Goal: Transaction & Acquisition: Purchase product/service

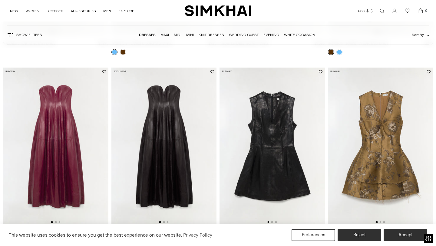
scroll to position [257, 0]
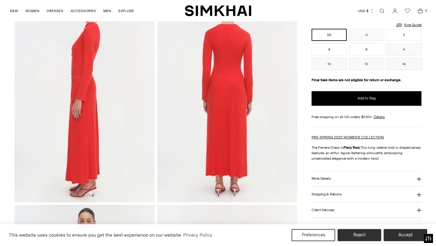
scroll to position [265, 0]
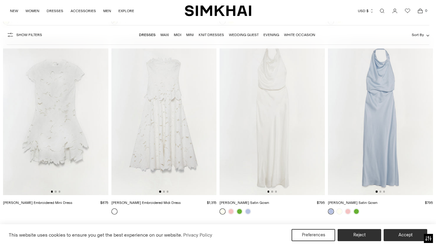
scroll to position [3456, 0]
click at [366, 133] on img at bounding box center [380, 115] width 105 height 158
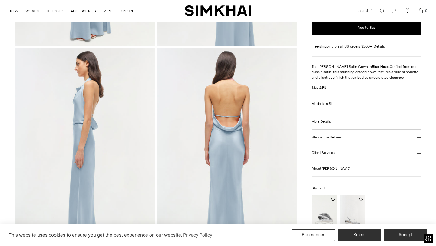
scroll to position [209, 0]
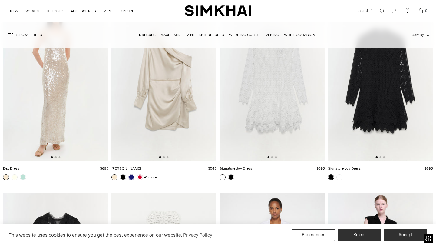
scroll to position [8032, 0]
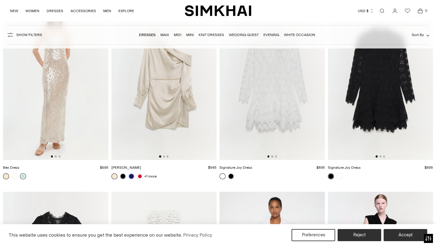
click at [21, 175] on link at bounding box center [23, 176] width 6 height 6
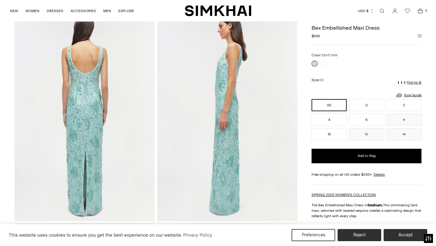
scroll to position [216, 0]
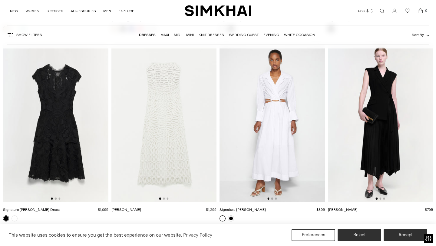
scroll to position [8179, 0]
click at [395, 135] on img at bounding box center [380, 123] width 105 height 158
